Goal: Register for event/course

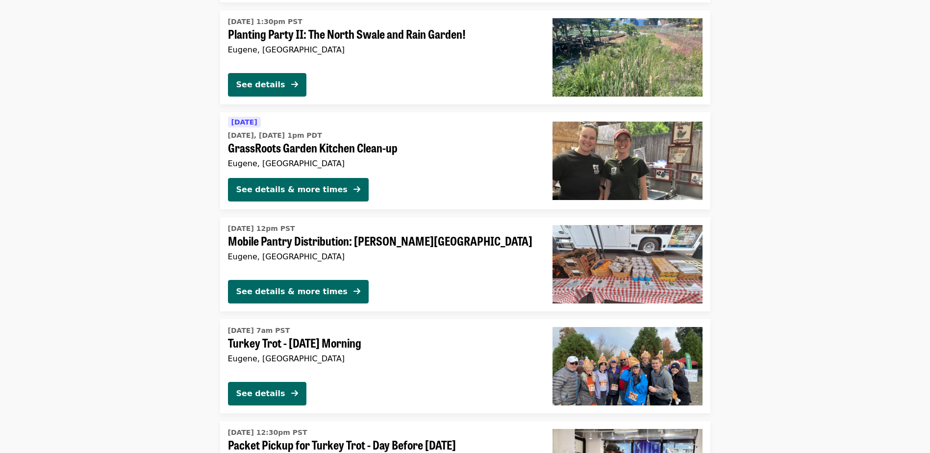
scroll to position [1323, 0]
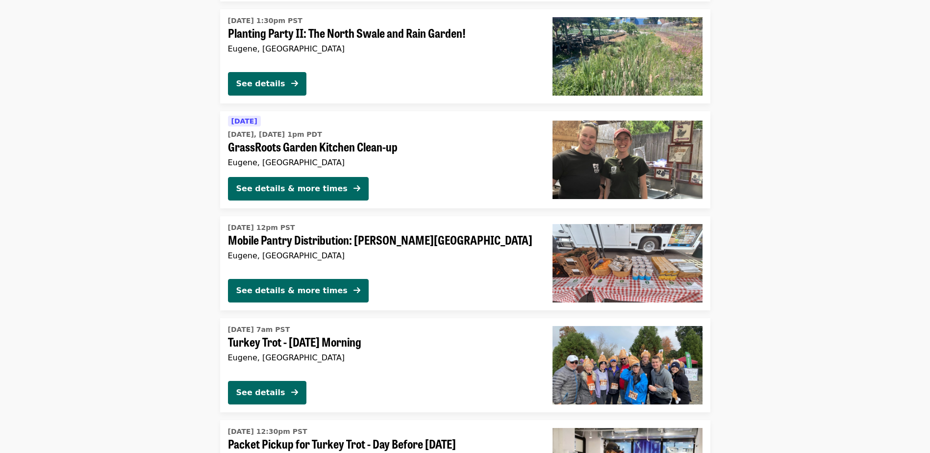
click at [338, 340] on span "Turkey Trot - [DATE] Morning" at bounding box center [382, 342] width 309 height 14
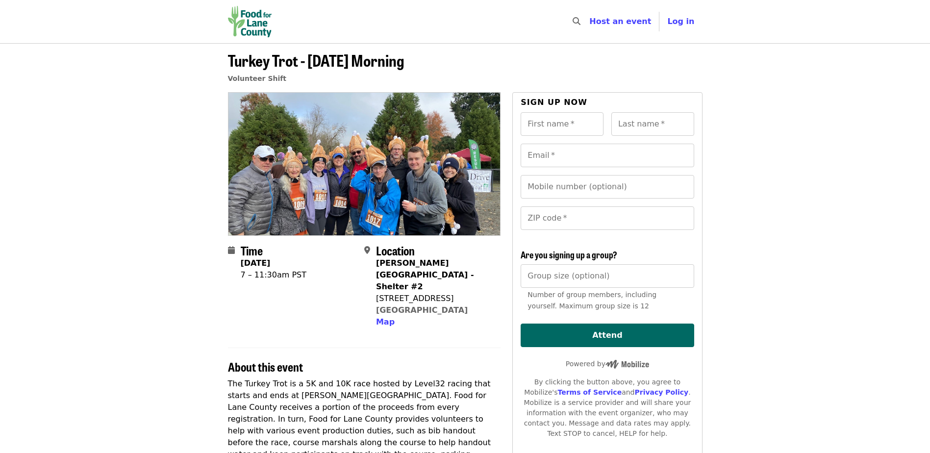
drag, startPoint x: 229, startPoint y: 61, endPoint x: 445, endPoint y: 67, distance: 216.2
click at [445, 67] on header "Turkey Trot - [DATE] Morning Volunteer Shift" at bounding box center [465, 71] width 474 height 41
drag, startPoint x: 445, startPoint y: 67, endPoint x: 432, endPoint y: 62, distance: 14.1
copy span "Turkey Trot - [DATE] Morning"
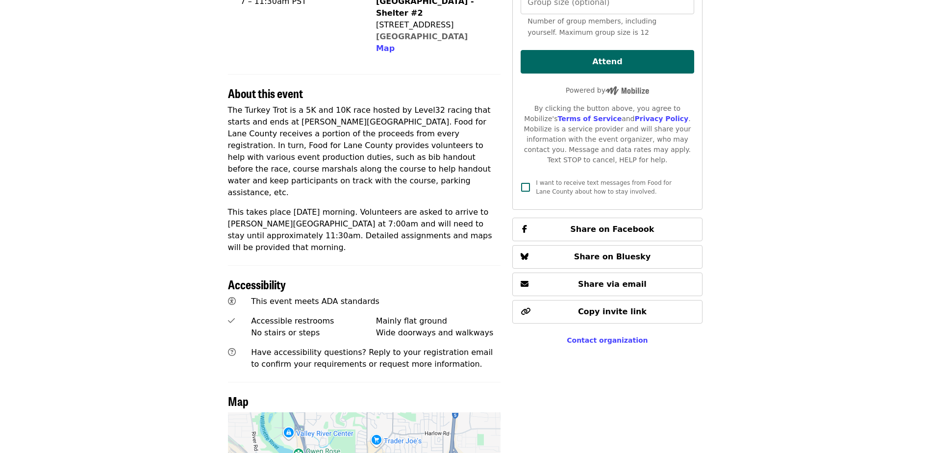
scroll to position [196, 0]
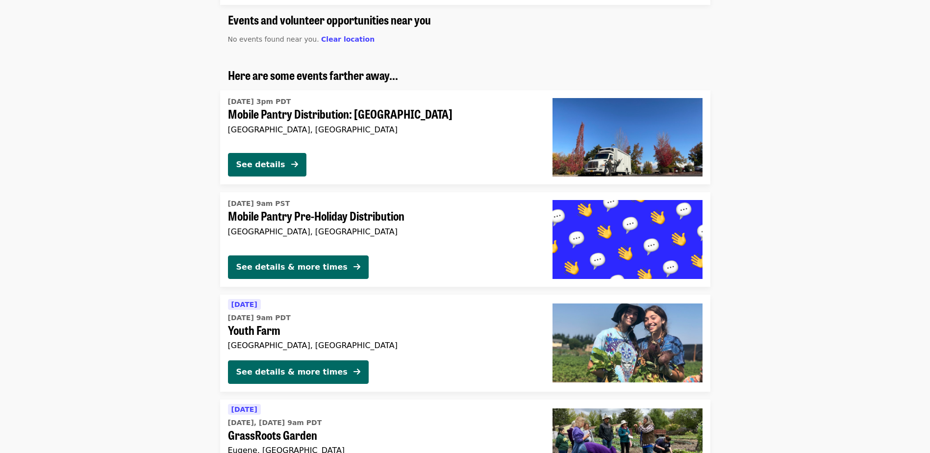
scroll to position [735, 0]
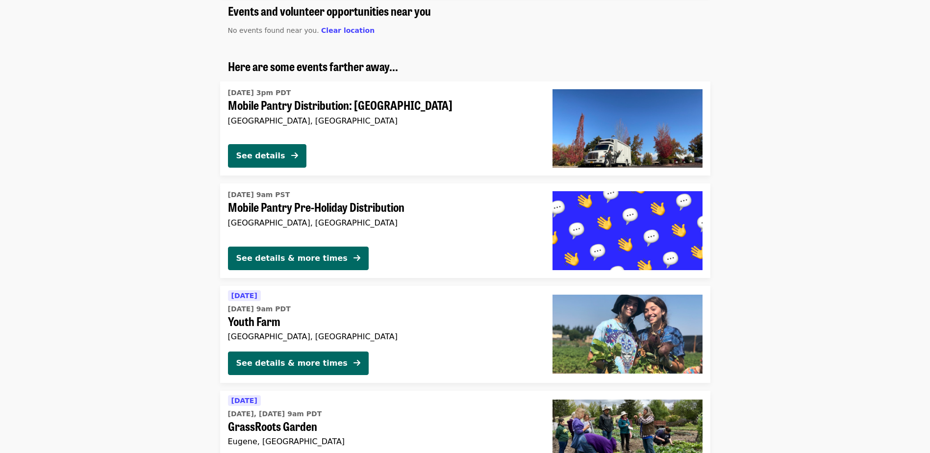
click at [368, 207] on span "Mobile Pantry Pre-Holiday Distribution" at bounding box center [382, 207] width 309 height 14
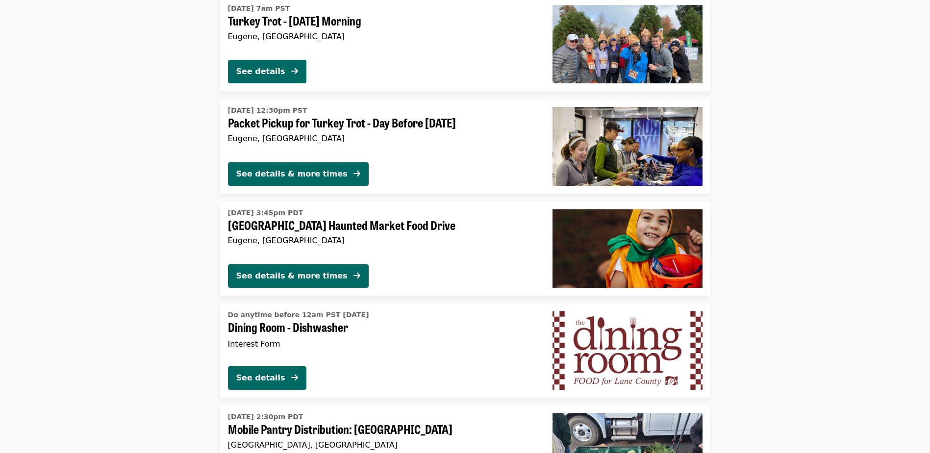
scroll to position [1629, 0]
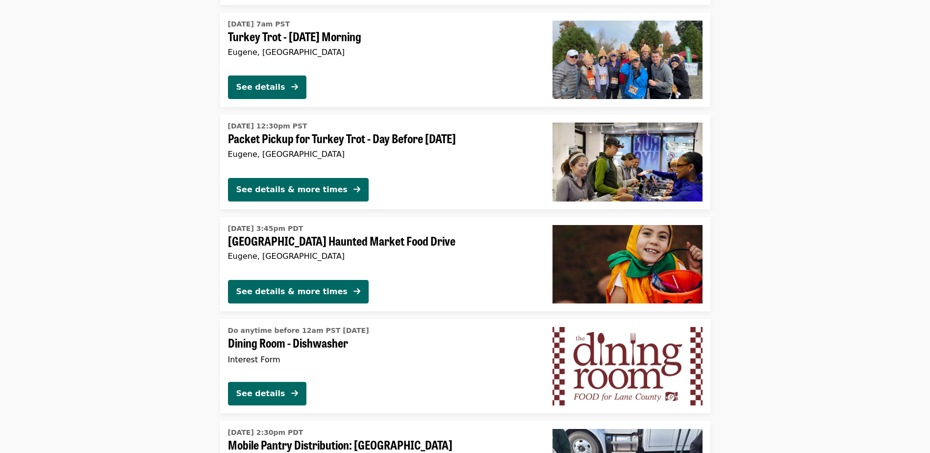
click at [426, 140] on span "Packet Pickup for Turkey Trot - Day Before [DATE]" at bounding box center [382, 138] width 309 height 14
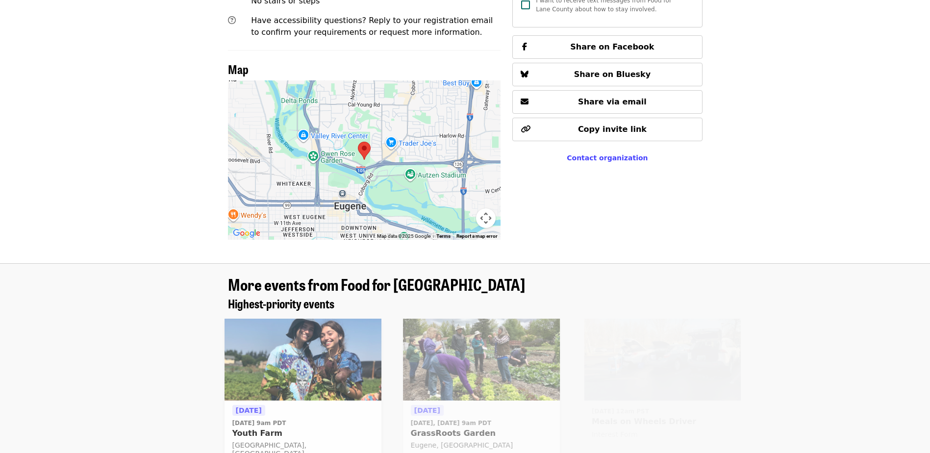
scroll to position [539, 0]
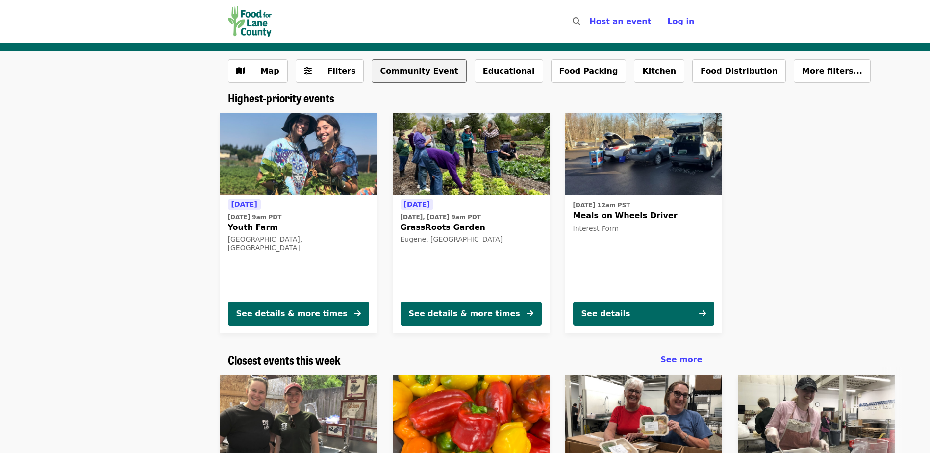
click at [397, 76] on button "Community Event" at bounding box center [418, 71] width 95 height 24
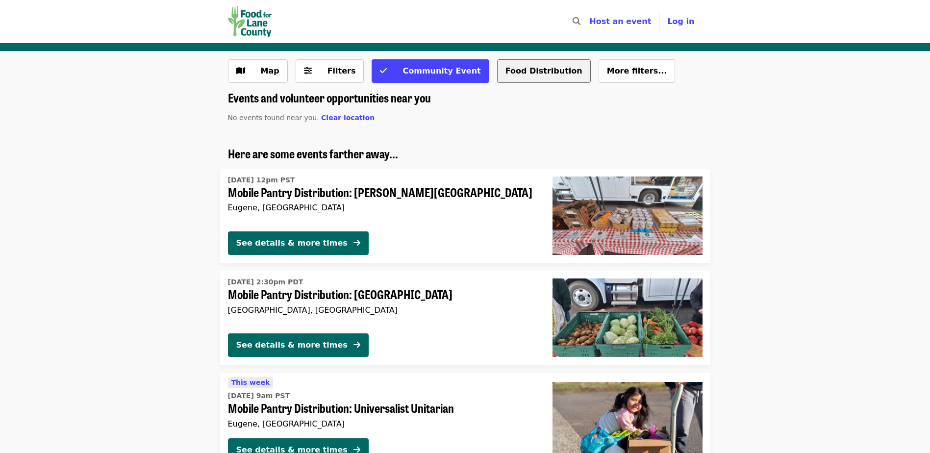
click at [512, 73] on button "Food Distribution" at bounding box center [544, 71] width 94 height 24
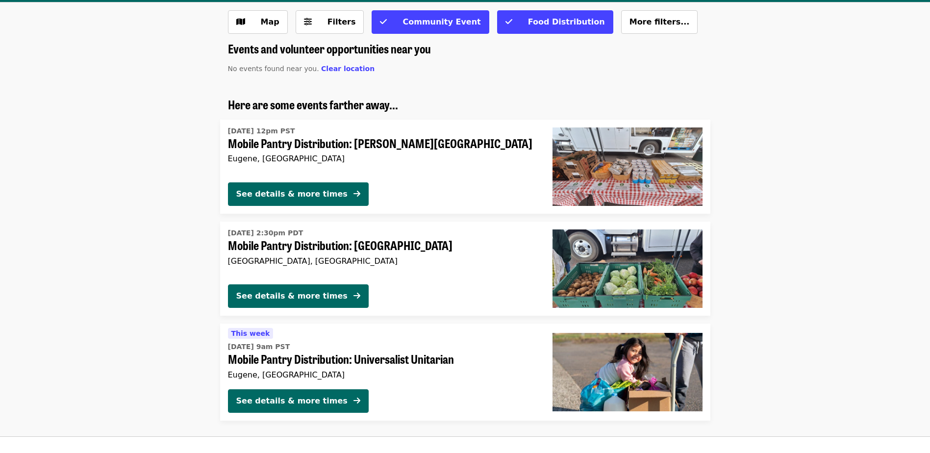
scroll to position [98, 0]
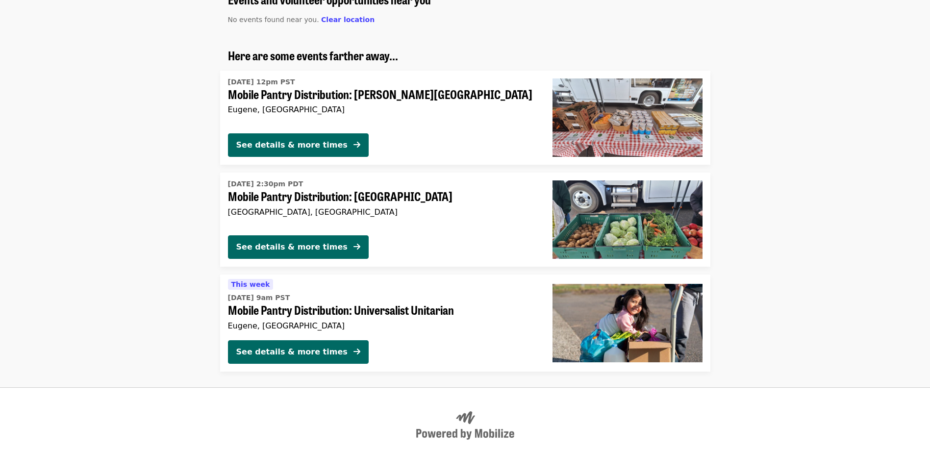
click at [323, 91] on span "Mobile Pantry Distribution: [PERSON_NAME][GEOGRAPHIC_DATA]" at bounding box center [382, 94] width 309 height 14
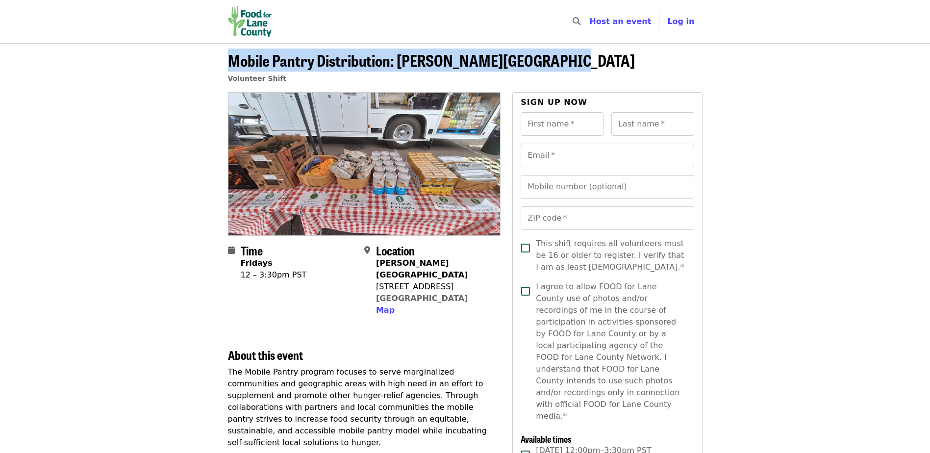
drag, startPoint x: 231, startPoint y: 60, endPoint x: 560, endPoint y: 64, distance: 328.9
click at [560, 64] on span "Mobile Pantry Distribution: [PERSON_NAME][GEOGRAPHIC_DATA]" at bounding box center [431, 60] width 407 height 23
drag, startPoint x: 560, startPoint y: 64, endPoint x: 540, endPoint y: 60, distance: 20.1
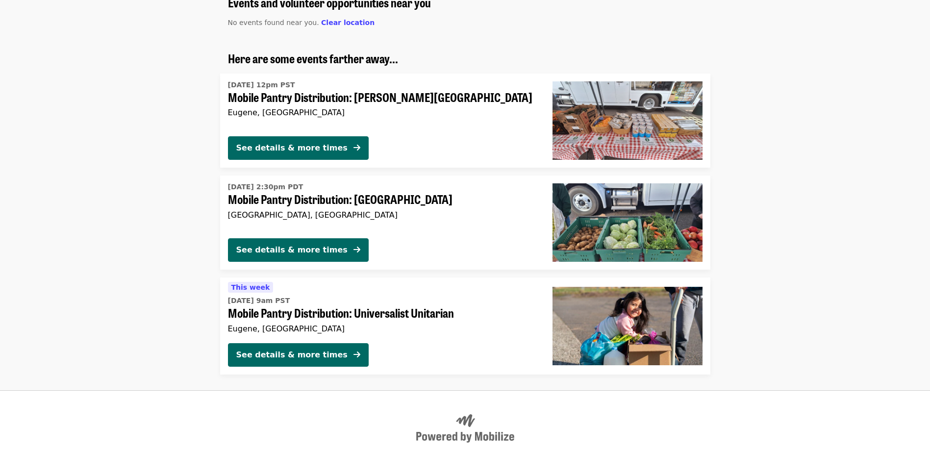
scroll to position [49, 0]
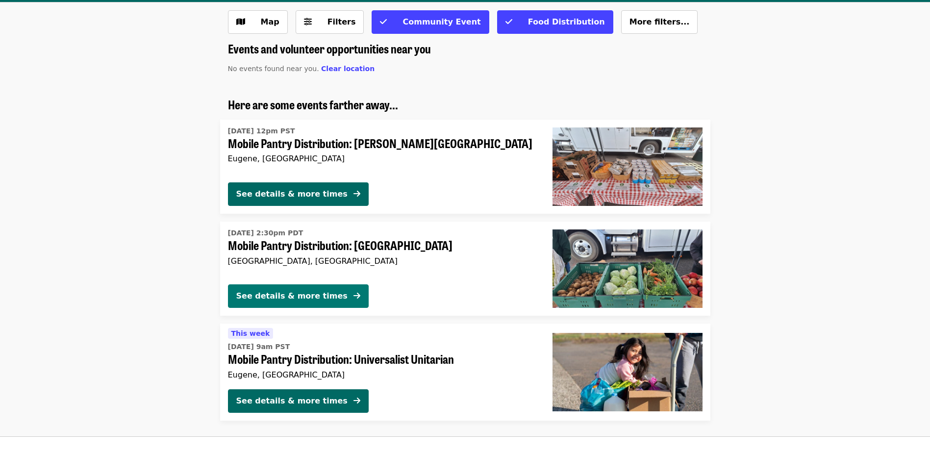
click at [316, 298] on div "See details & more times" at bounding box center [291, 296] width 111 height 12
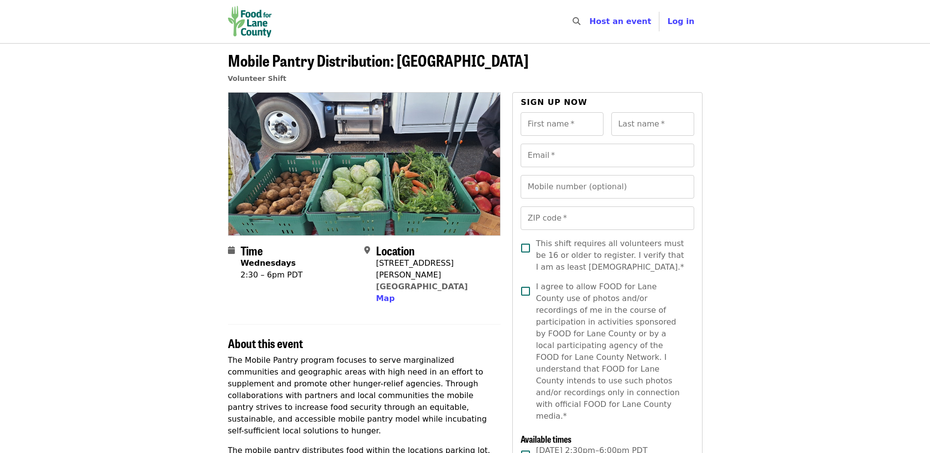
scroll to position [98, 0]
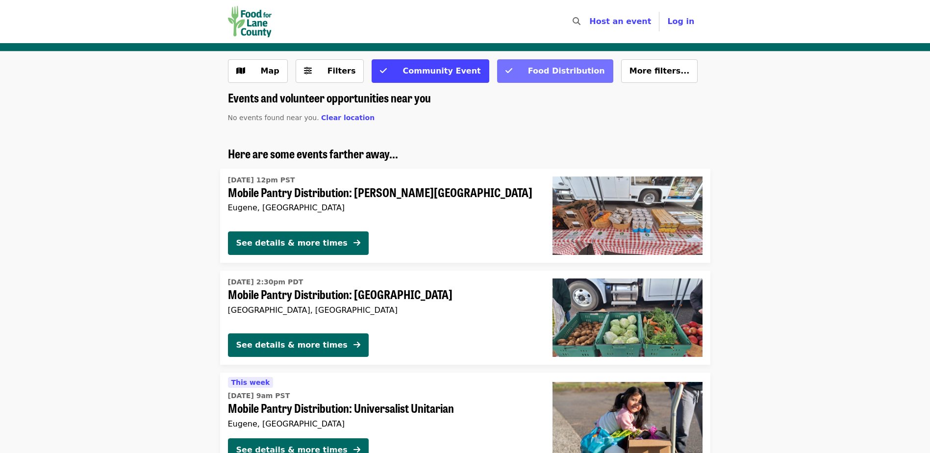
click at [518, 65] on span "Food Distribution" at bounding box center [561, 71] width 87 height 12
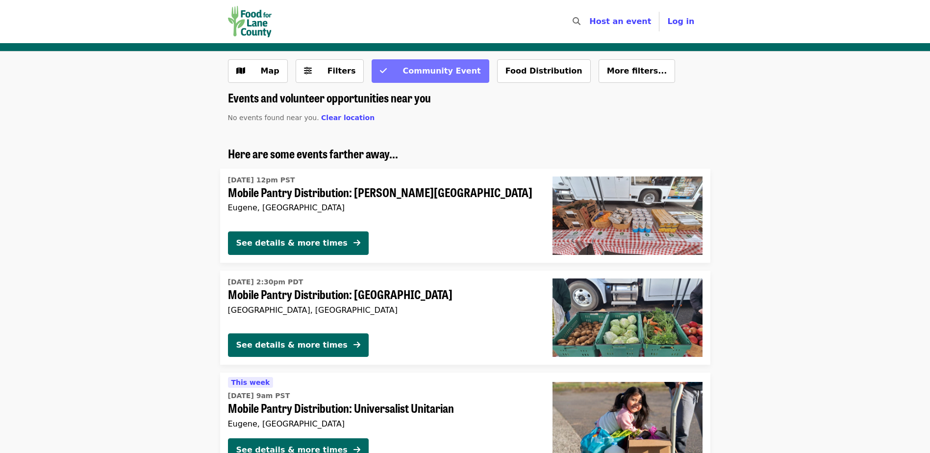
click at [418, 76] on span "Community Event" at bounding box center [437, 71] width 88 height 12
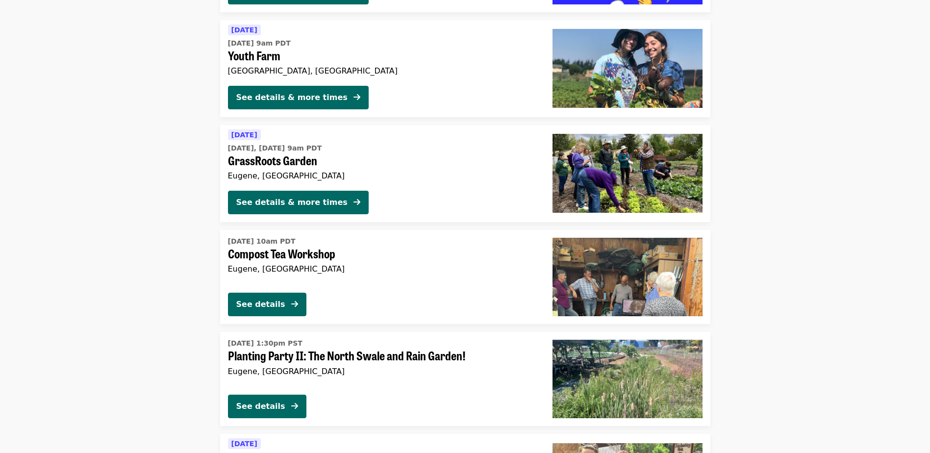
scroll to position [1078, 0]
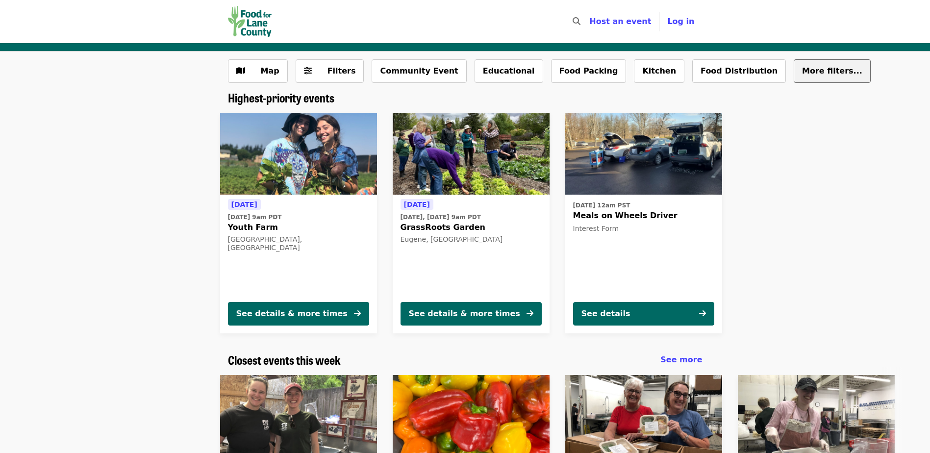
click at [802, 75] on span "More filters..." at bounding box center [832, 70] width 60 height 9
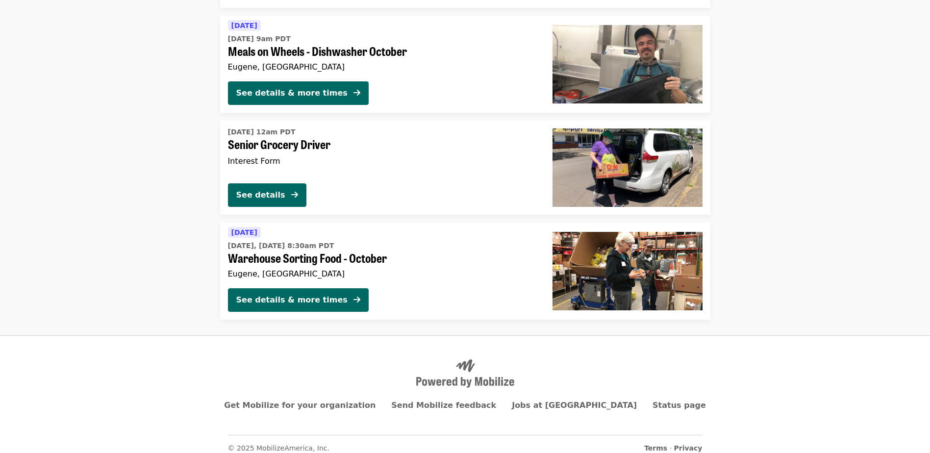
scroll to position [3312, 0]
